Goal: Check status: Check status

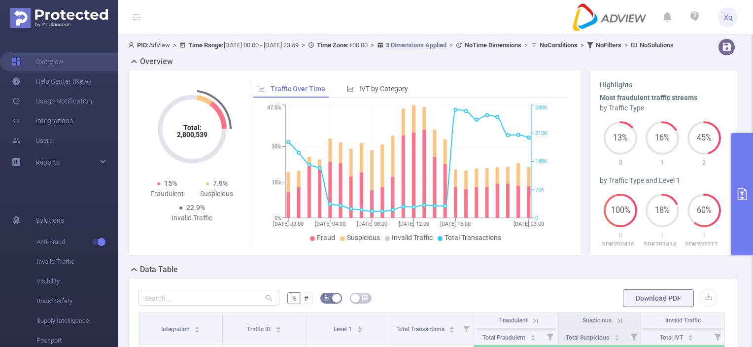
scroll to position [148, 0]
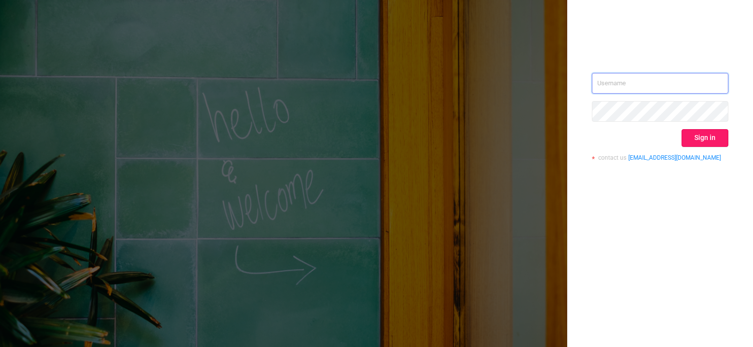
type input "[PERSON_NAME][EMAIL_ADDRESS][DOMAIN_NAME]"
click at [714, 140] on button "Sign in" at bounding box center [705, 138] width 47 height 18
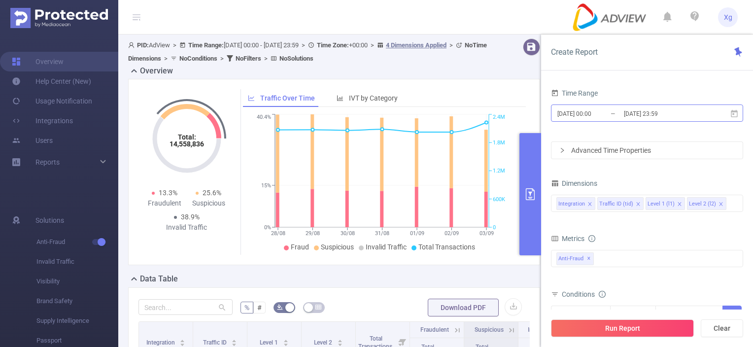
click at [679, 110] on input "[DATE] 23:59" at bounding box center [663, 113] width 80 height 13
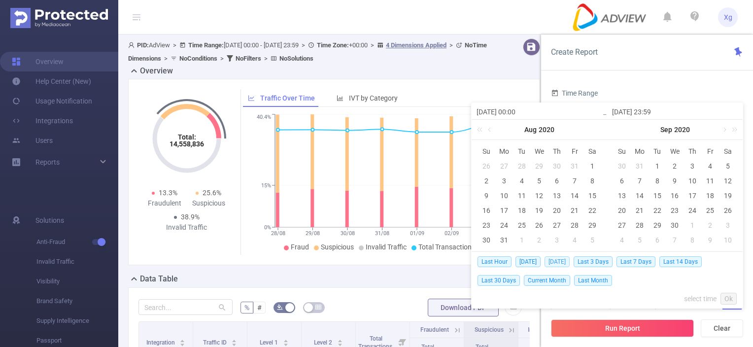
click at [560, 260] on span "[DATE]" at bounding box center [557, 261] width 25 height 11
type input "[DATE] 00:00"
type input "[DATE] 23:59"
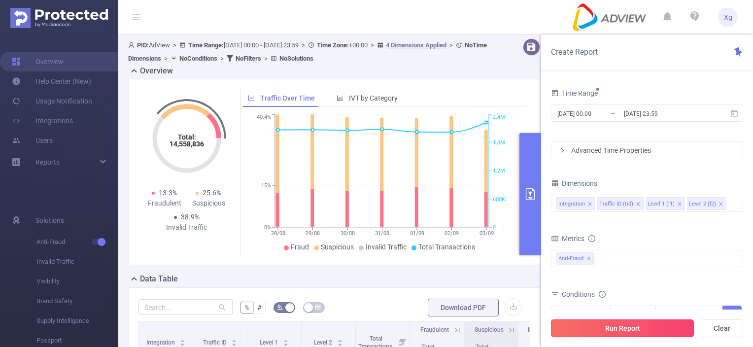
click at [627, 325] on button "Run Report" at bounding box center [622, 328] width 143 height 18
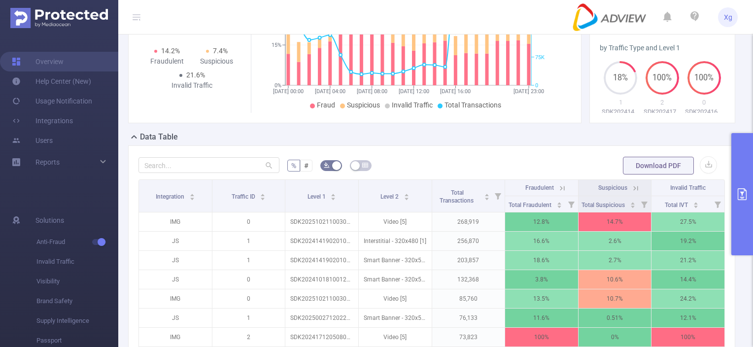
scroll to position [148, 0]
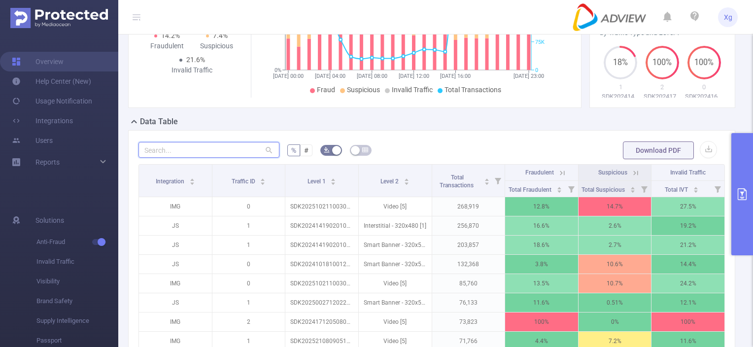
click at [217, 153] on input "text" at bounding box center [209, 150] width 141 height 16
paste input "sdk20251224120732ul8fnolyqyyo8ip"
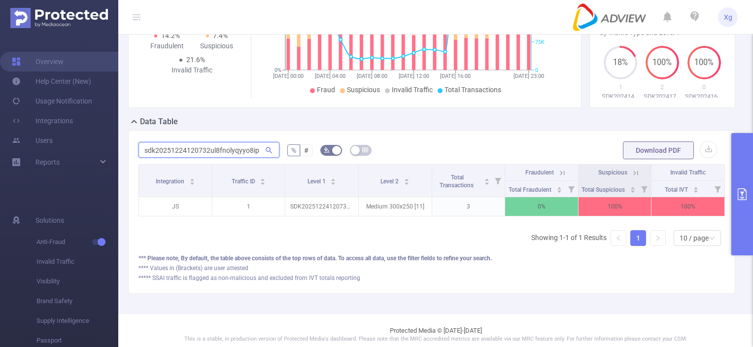
type input "sdk20251224120732ul8fnolyqyyo8ip"
click at [631, 177] on icon at bounding box center [635, 173] width 9 height 9
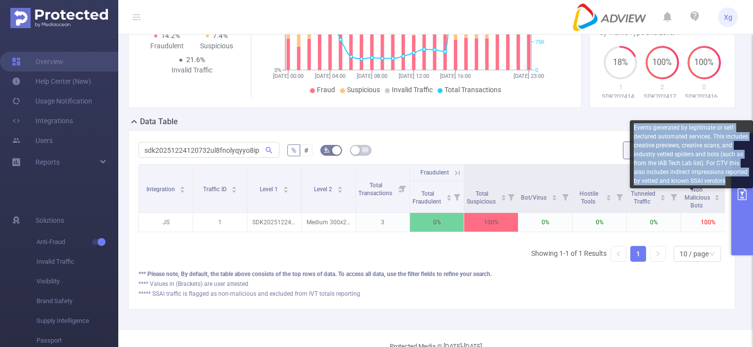
drag, startPoint x: 724, startPoint y: 180, endPoint x: 632, endPoint y: 125, distance: 106.4
click at [632, 125] on div "Events generated by legitimate or self-declared automated services. This includ…" at bounding box center [691, 154] width 123 height 68
copy div "Events generated by legitimate or self-declared automated services. This includ…"
